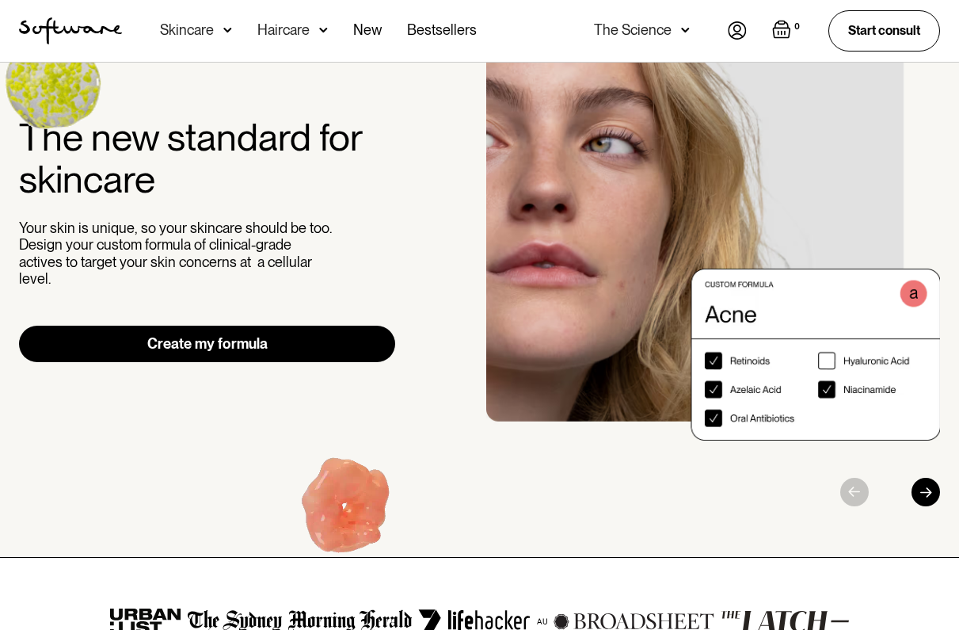
scroll to position [96, 0]
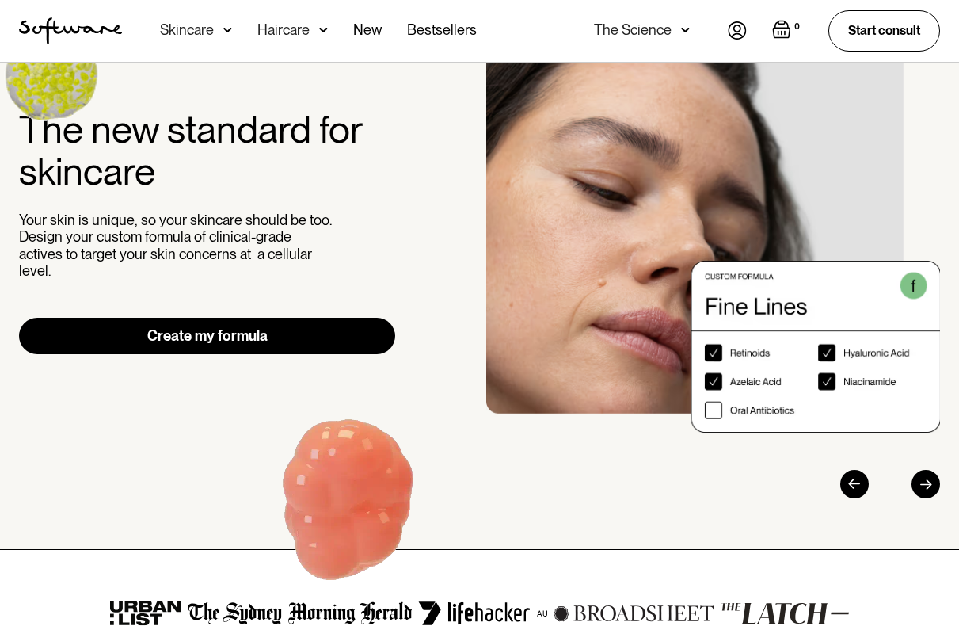
click at [288, 329] on link "Create my formula" at bounding box center [207, 336] width 376 height 36
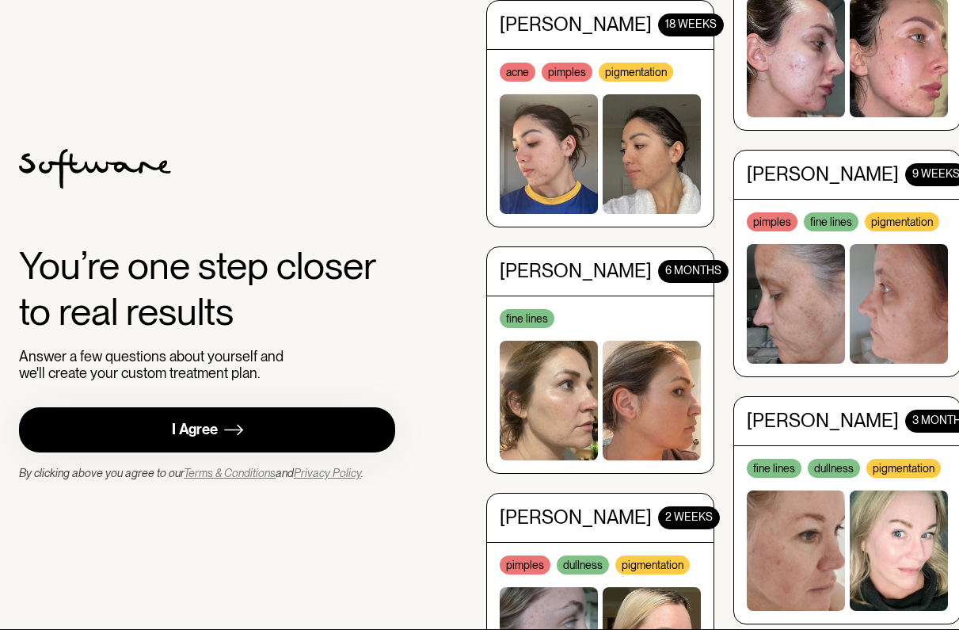
click at [250, 420] on link "I Agree" at bounding box center [207, 429] width 376 height 45
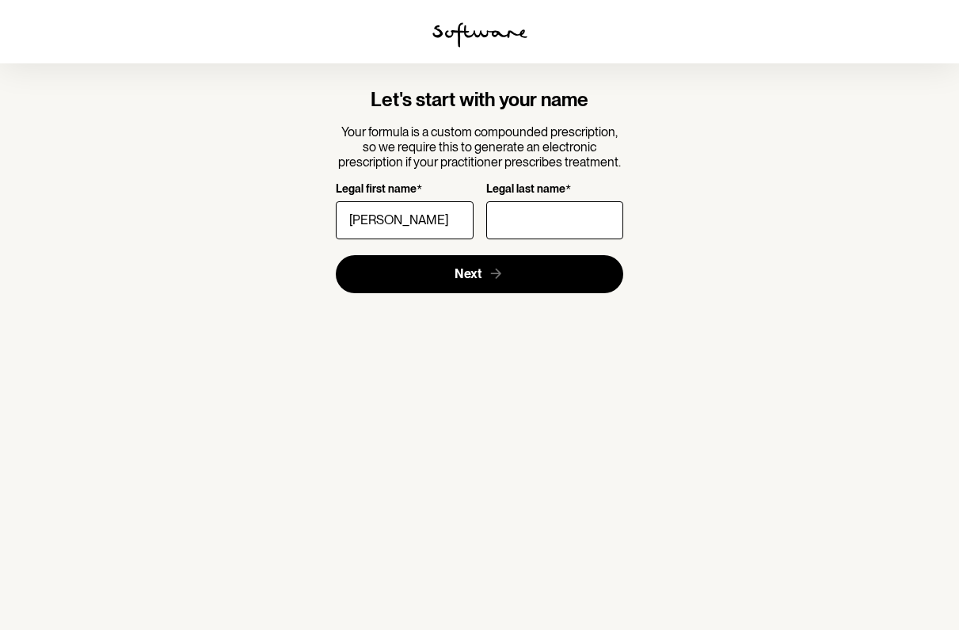
type input "Amy"
click at [497, 214] on input "Legal last name *" at bounding box center [554, 220] width 137 height 38
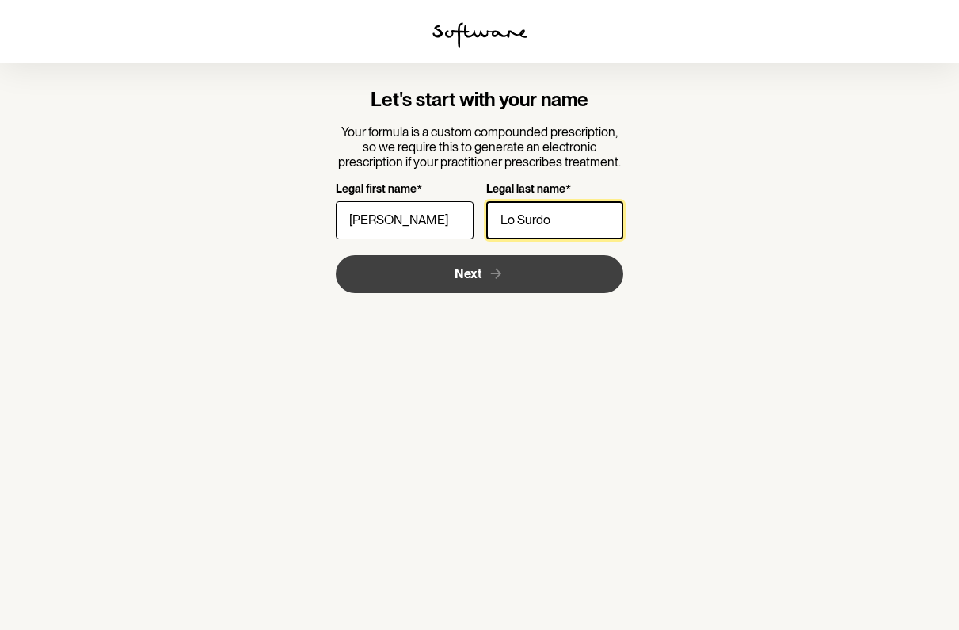
type input "Lo Surdo"
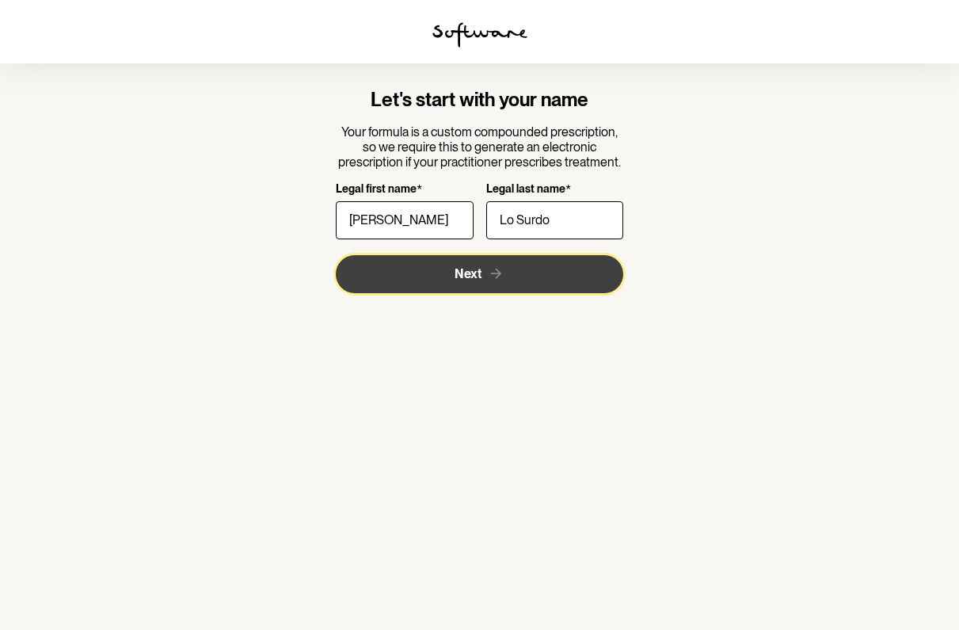
click at [468, 255] on button "Next" at bounding box center [479, 274] width 287 height 38
